Goal: Task Accomplishment & Management: Manage account settings

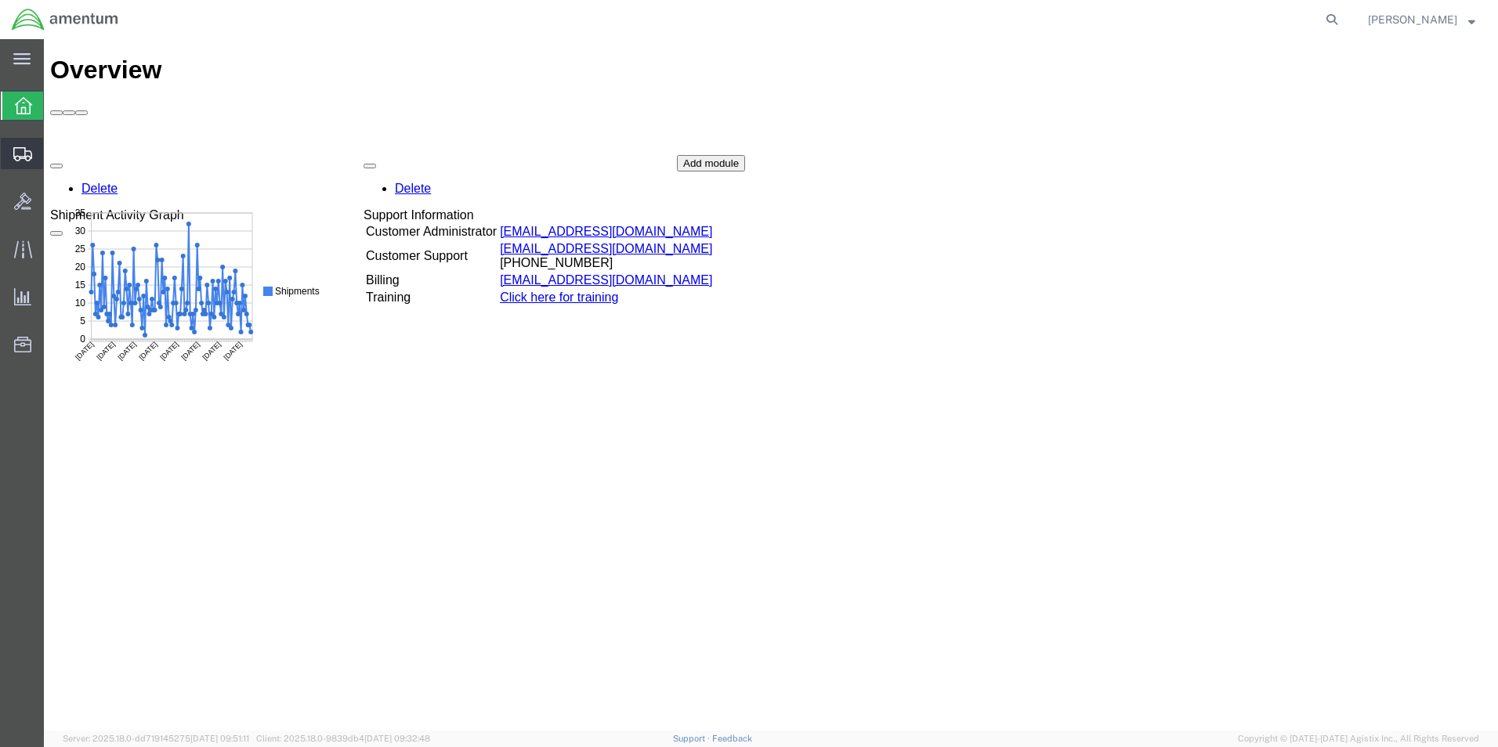
click at [0, 0] on span "Create Shipment" at bounding box center [0, 0] width 0 height 0
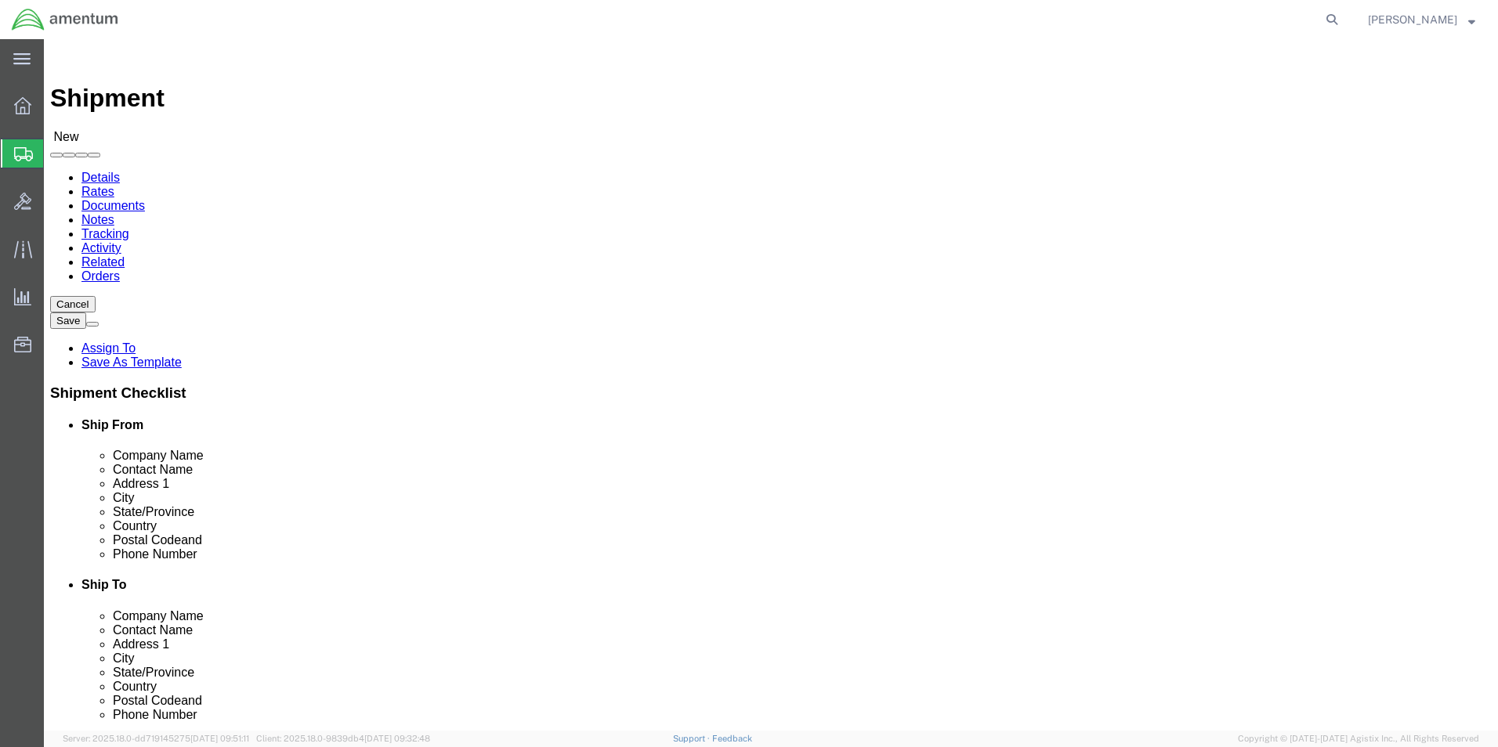
select select
click at [24, 150] on icon at bounding box center [23, 154] width 19 height 14
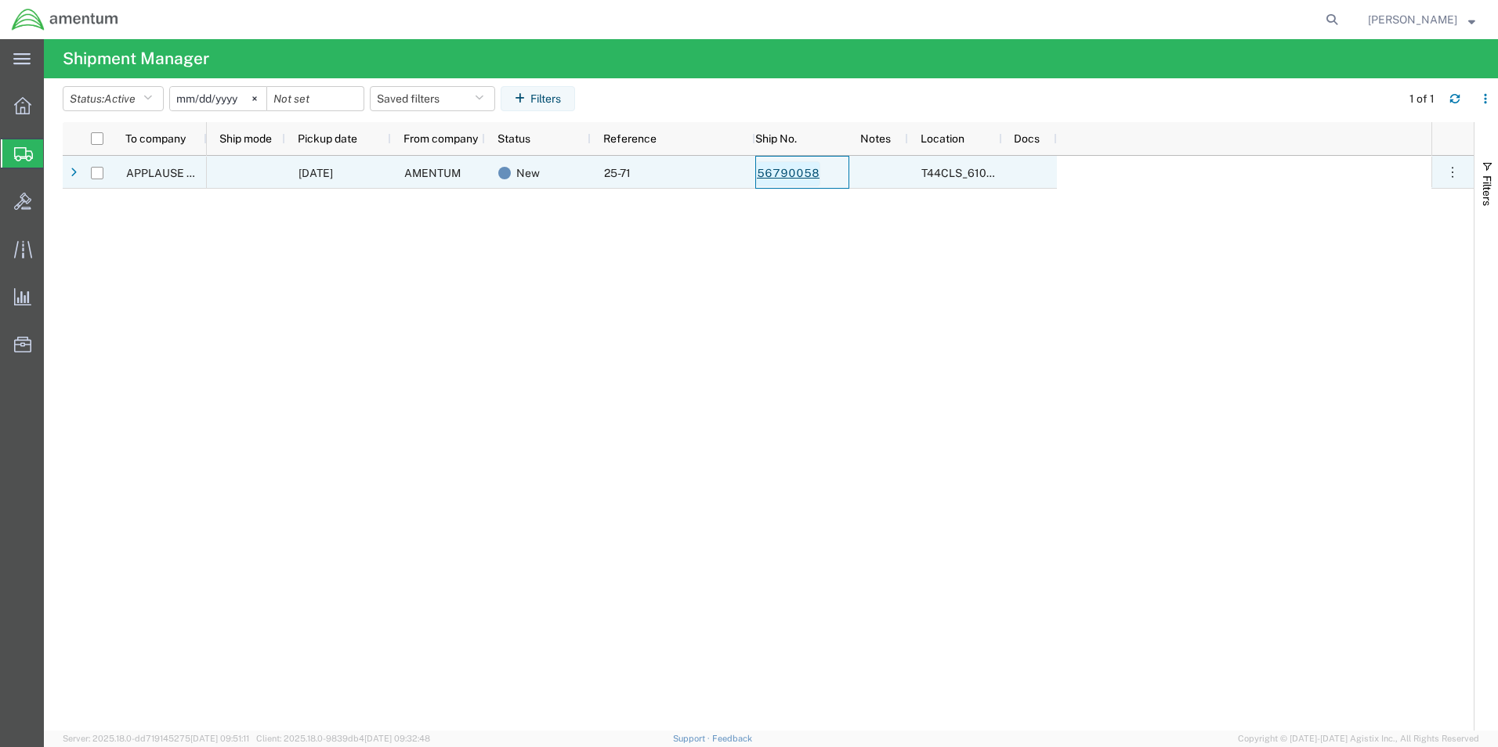
click at [780, 174] on link "56790058" at bounding box center [788, 173] width 64 height 25
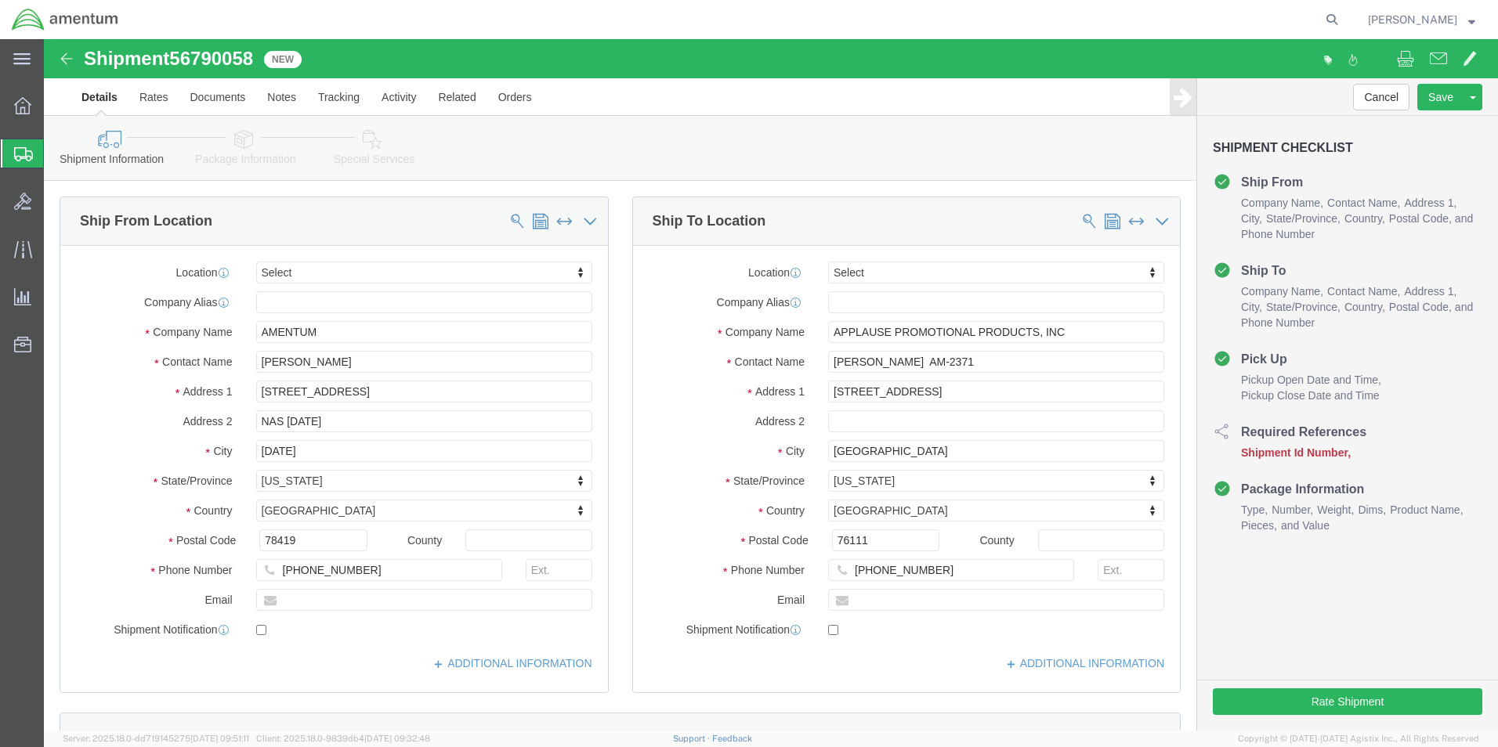
select select
click at [16, 151] on icon at bounding box center [23, 154] width 19 height 14
